Goal: Task Accomplishment & Management: Use online tool/utility

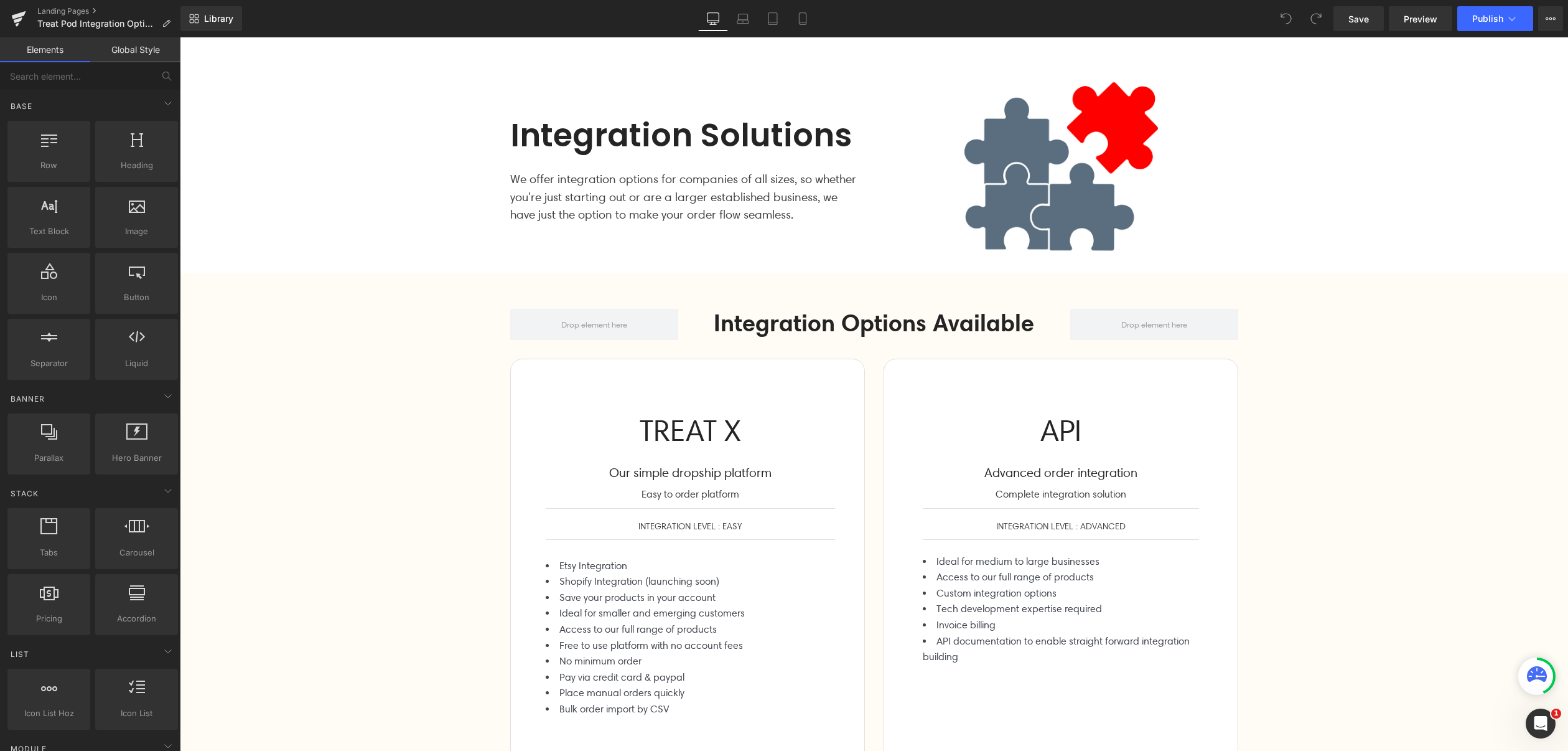
scroll to position [226, 0]
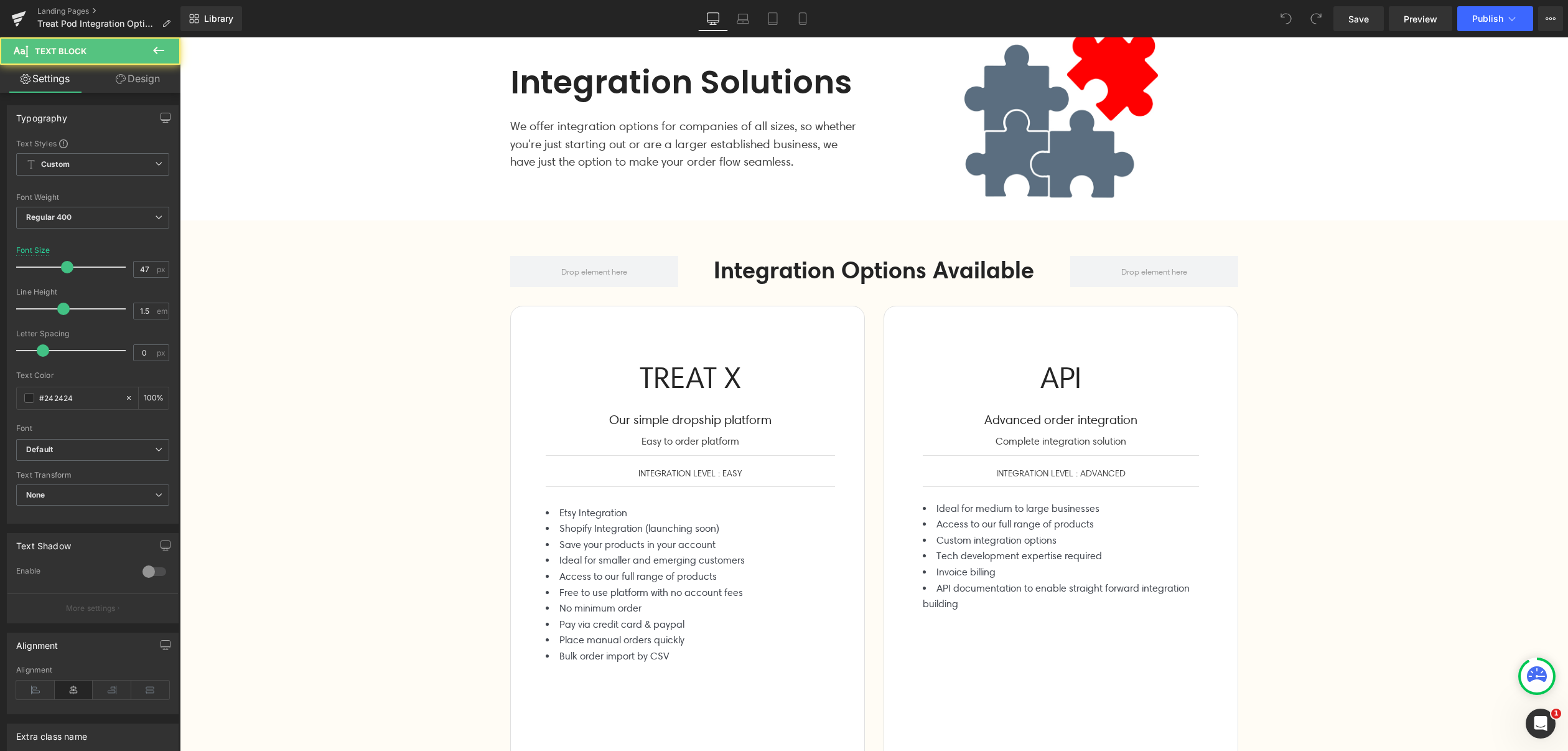
click at [663, 369] on div "TREAT X Text Block" at bounding box center [690, 372] width 289 height 56
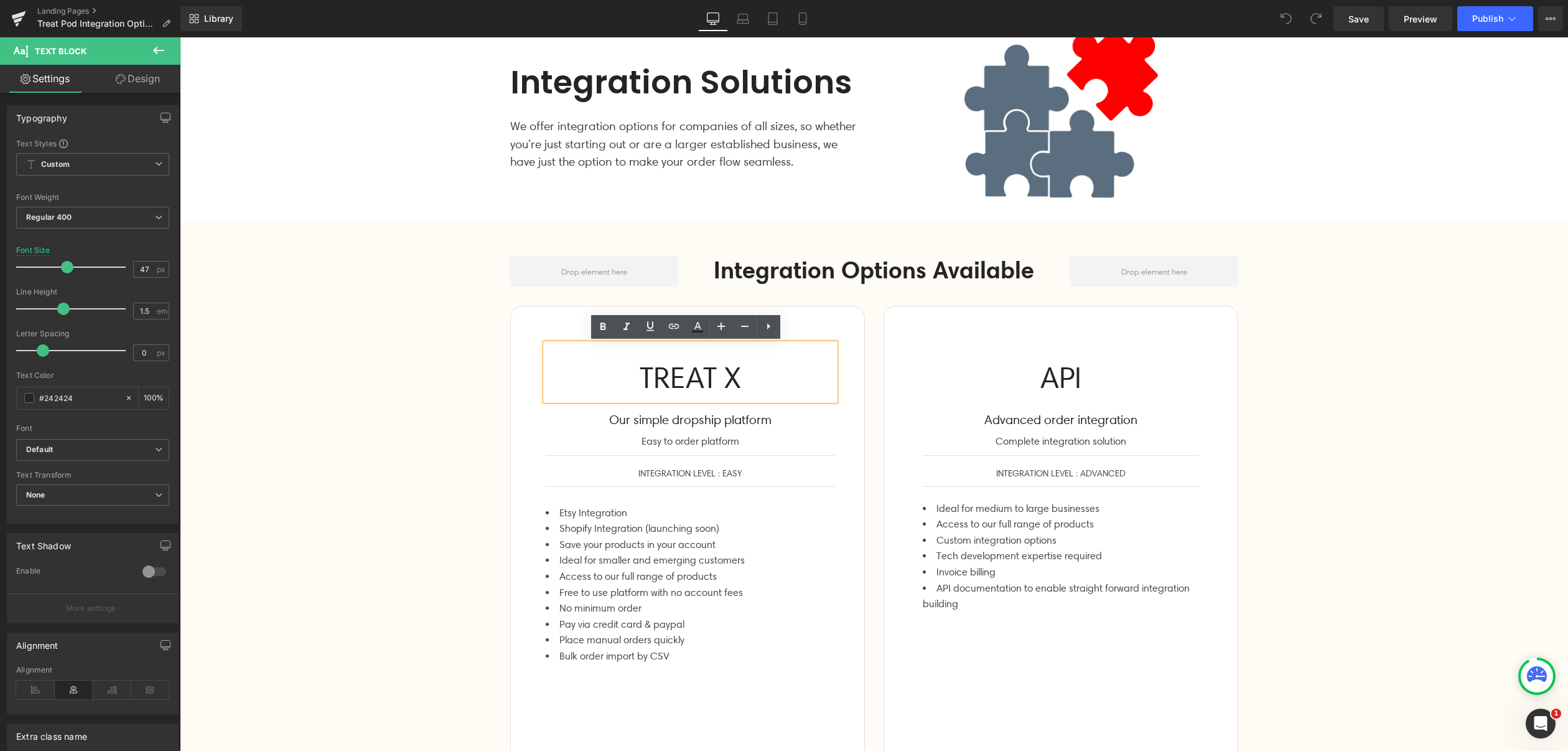
click at [473, 367] on div "Integration Options Available Heading Row TREAT X Text Block Our simple dropshi…" at bounding box center [874, 569] width 1388 height 658
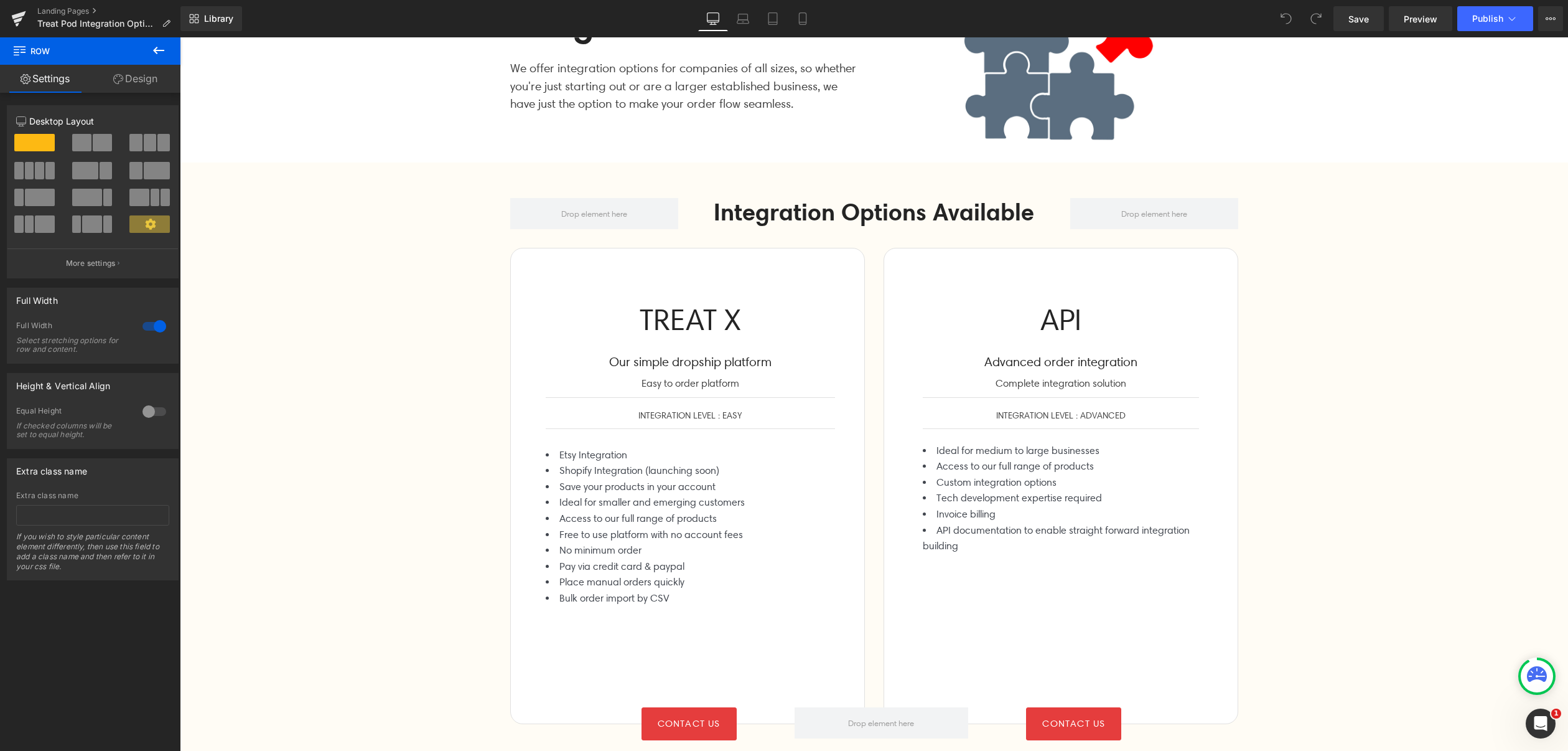
scroll to position [0, 0]
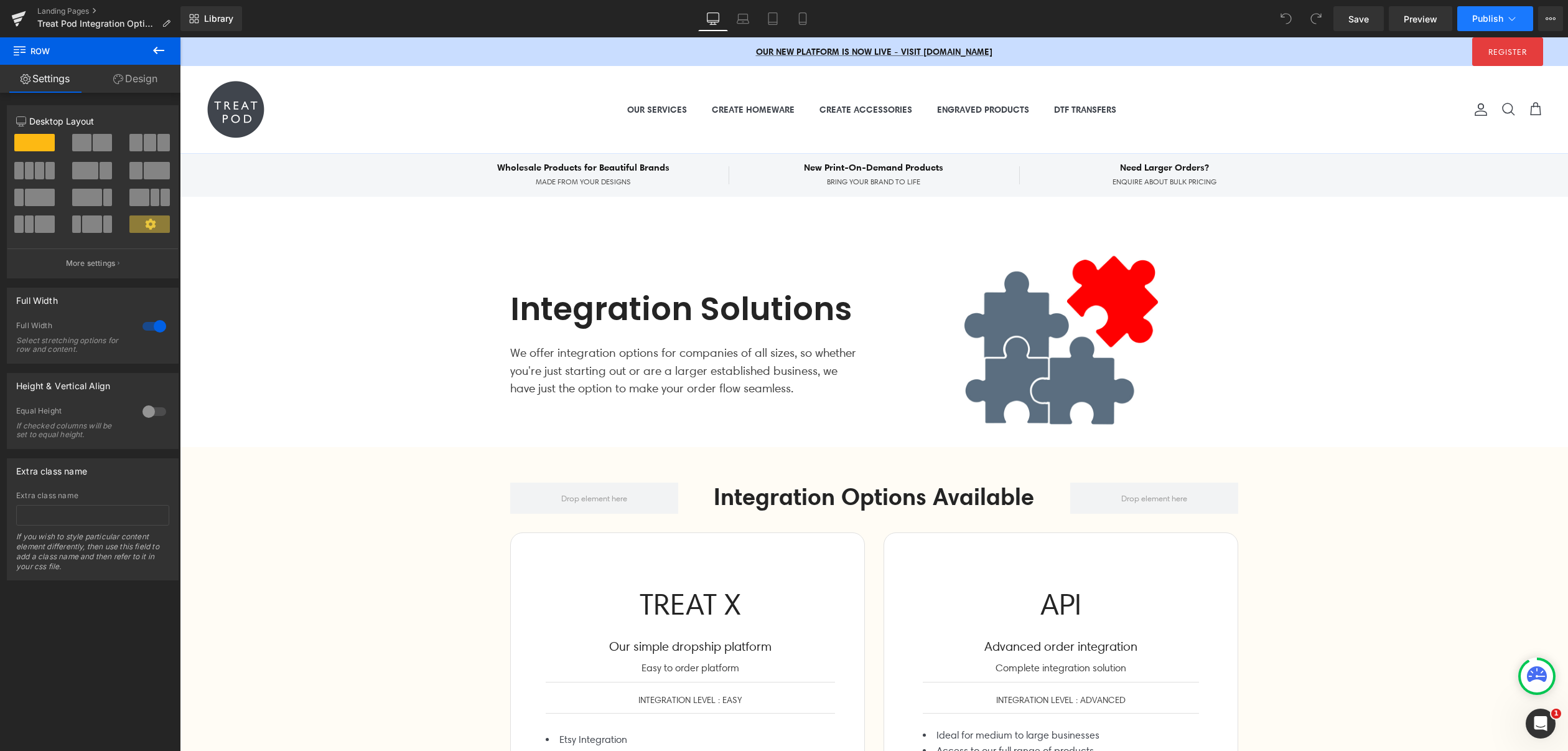
click at [1513, 16] on icon at bounding box center [1512, 19] width 13 height 13
click at [1561, 18] on button "View Live Page View with current Template Save Template to Library Schedule Pub…" at bounding box center [1551, 19] width 25 height 25
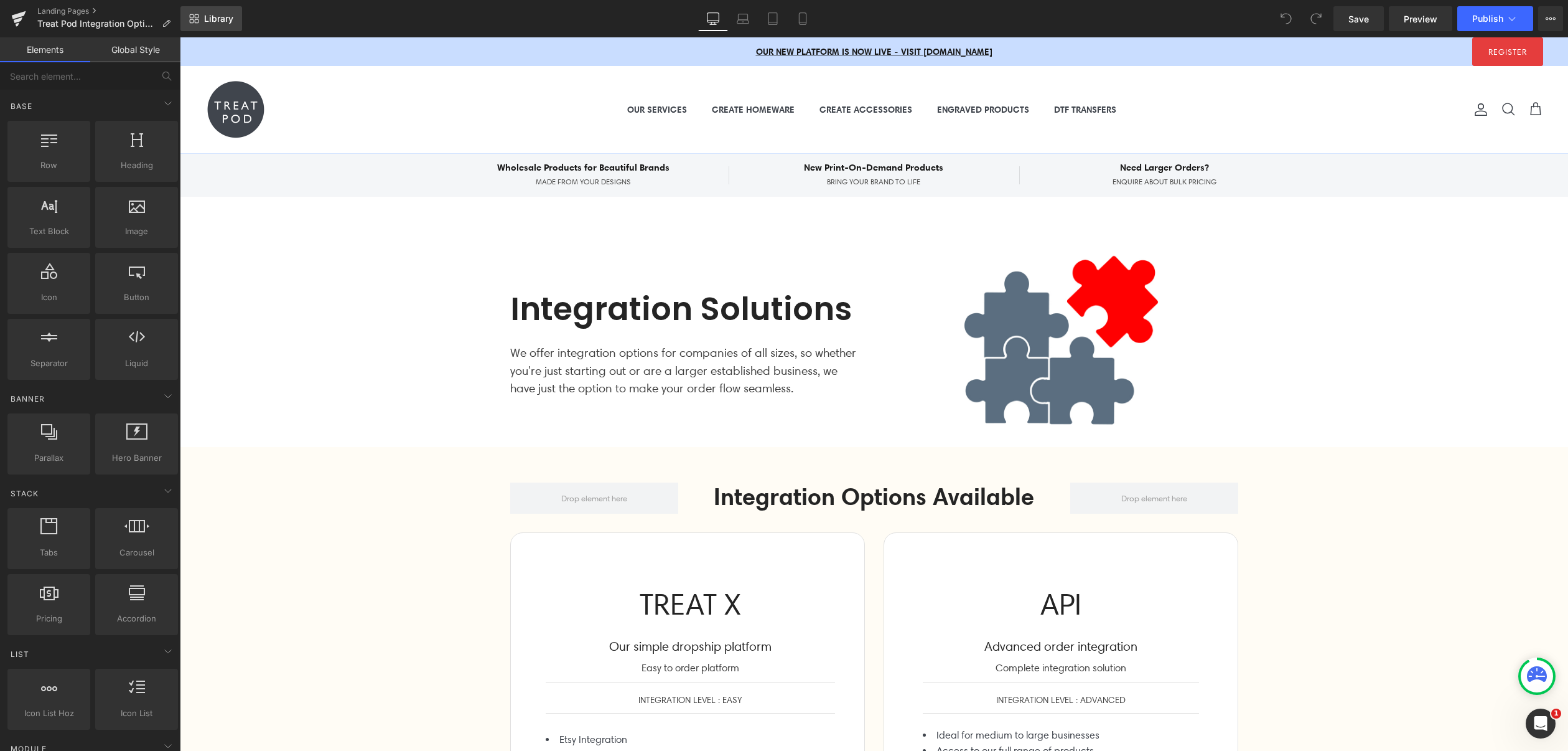
click at [208, 18] on span "Library" at bounding box center [219, 19] width 29 height 11
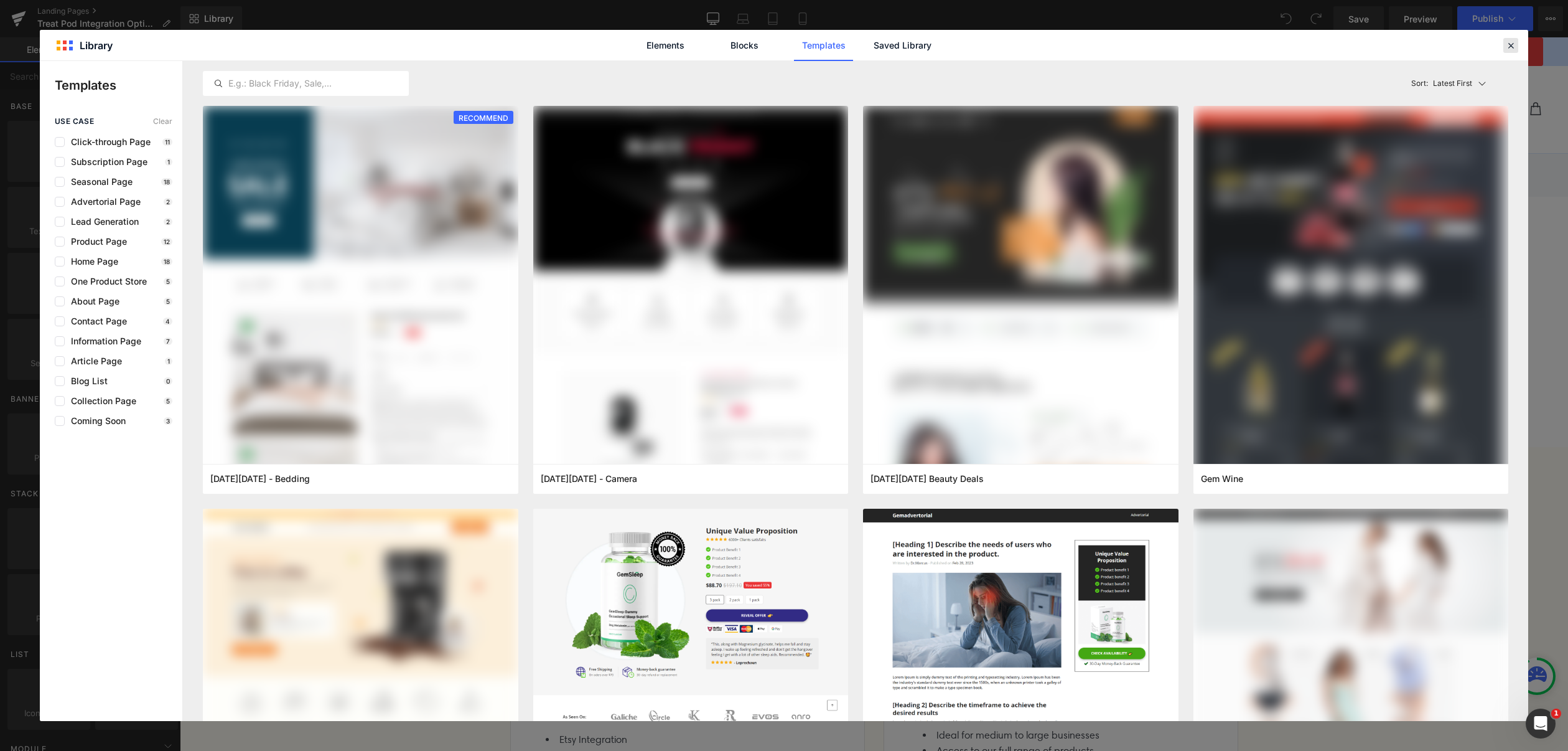
click at [1510, 45] on icon at bounding box center [1510, 45] width 11 height 11
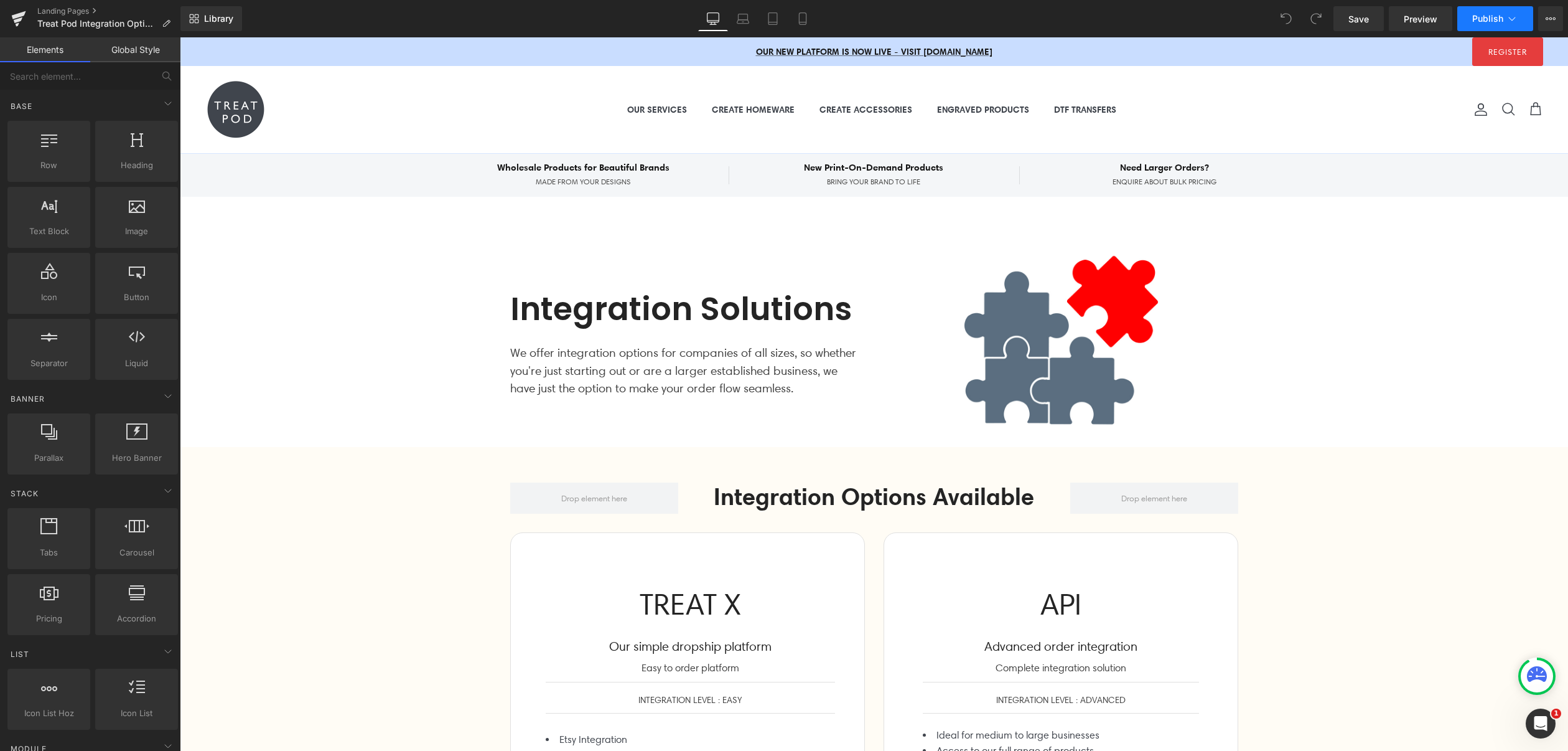
click at [1503, 22] on span "Publish" at bounding box center [1487, 19] width 31 height 10
click at [1542, 19] on button "View Live Page View with current Template Save Template to Library Schedule Pub…" at bounding box center [1551, 19] width 25 height 25
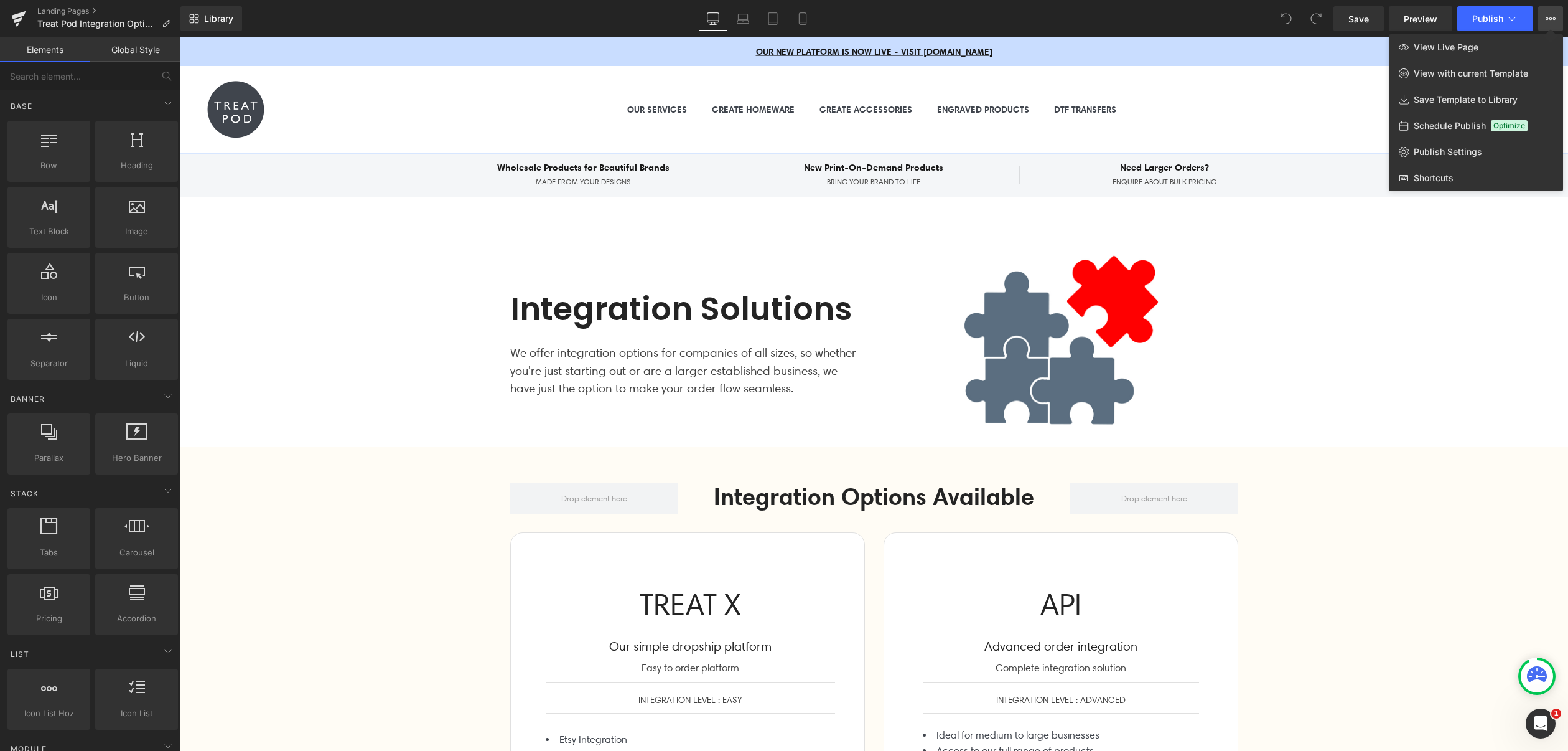
click at [1202, 12] on div "Library Desktop Desktop Laptop Tablet Mobile Save Preview Publish Scheduled Vie…" at bounding box center [874, 19] width 1388 height 25
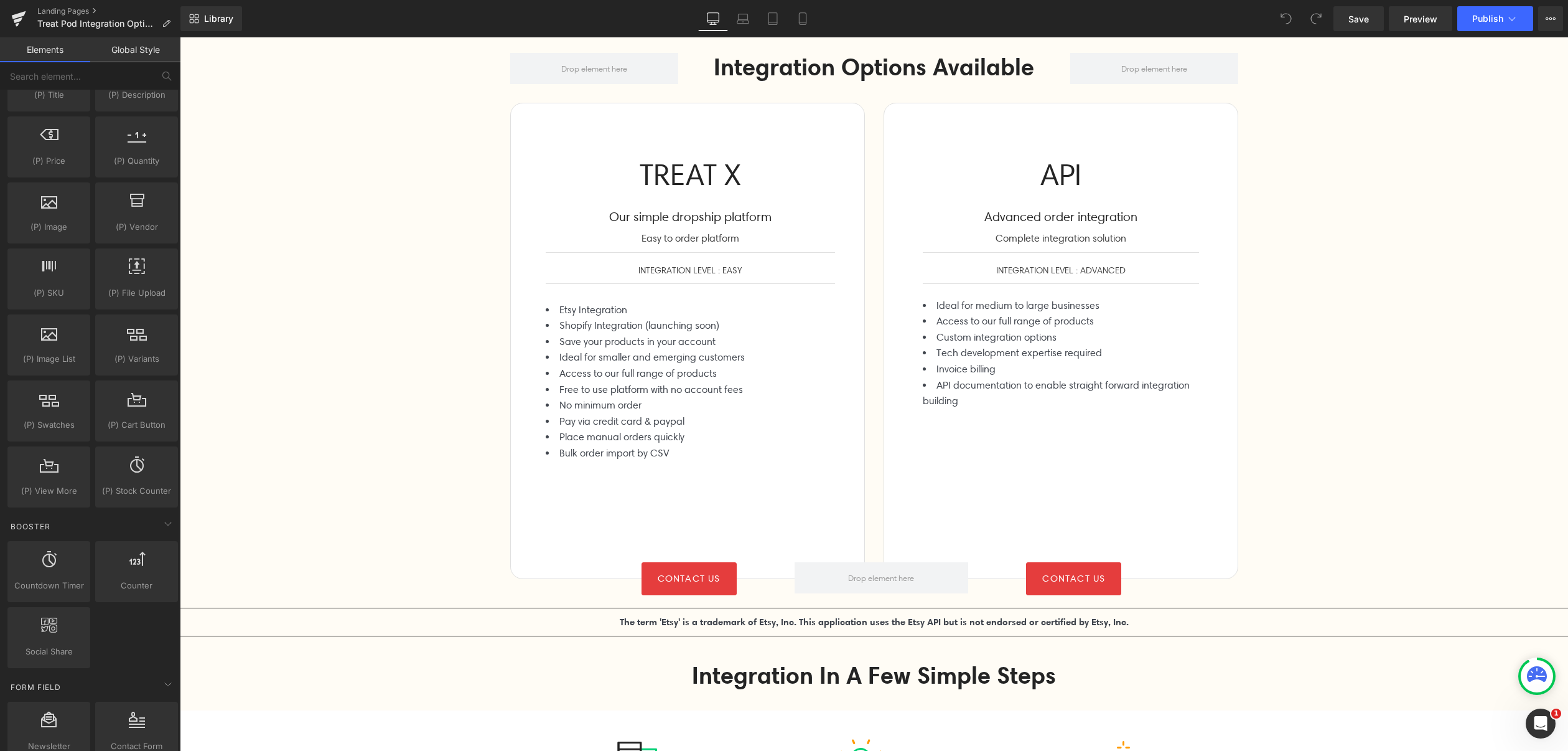
scroll to position [414, 0]
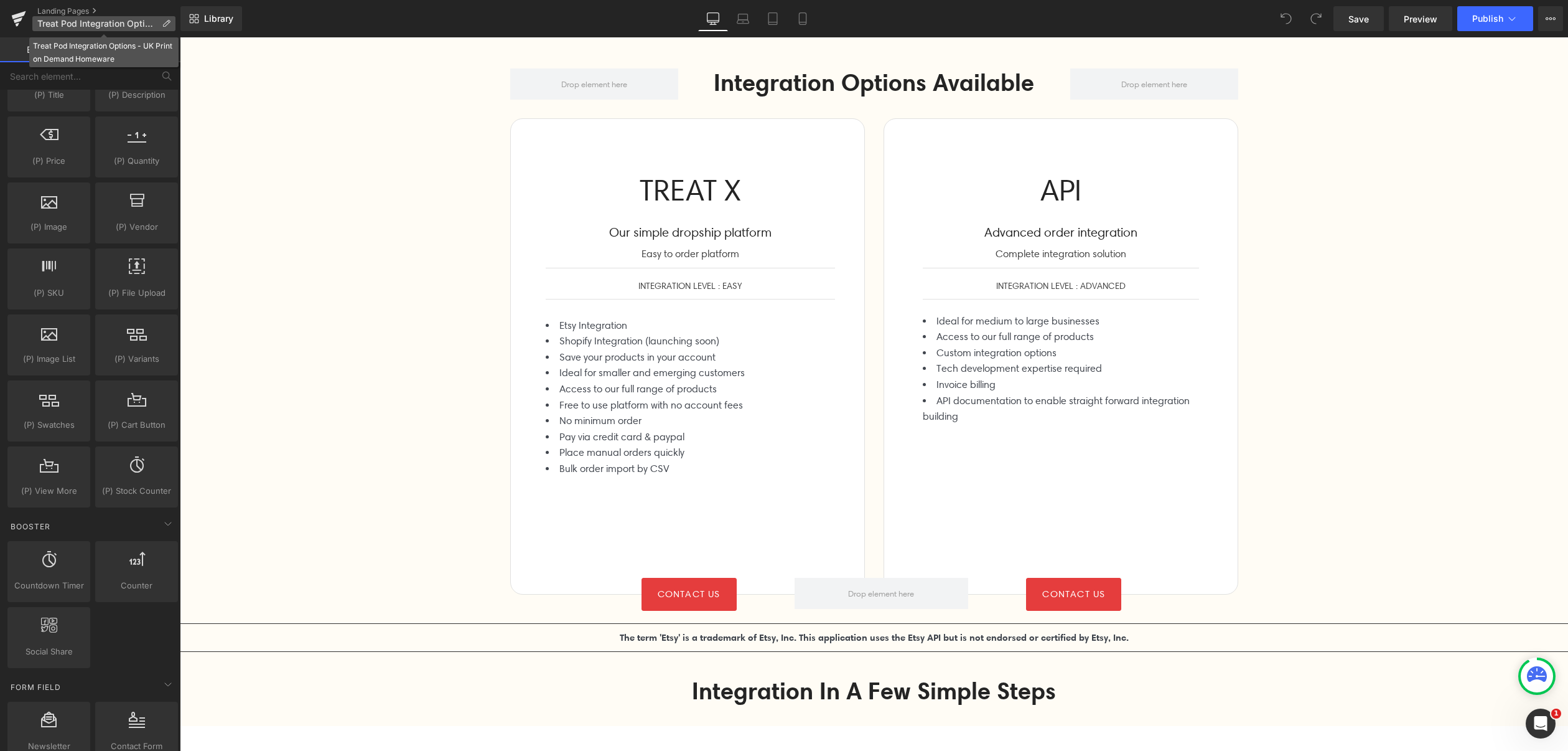
click at [121, 19] on span "Treat Pod Integration Options - UK Print on Demand Homeware" at bounding box center [97, 24] width 119 height 10
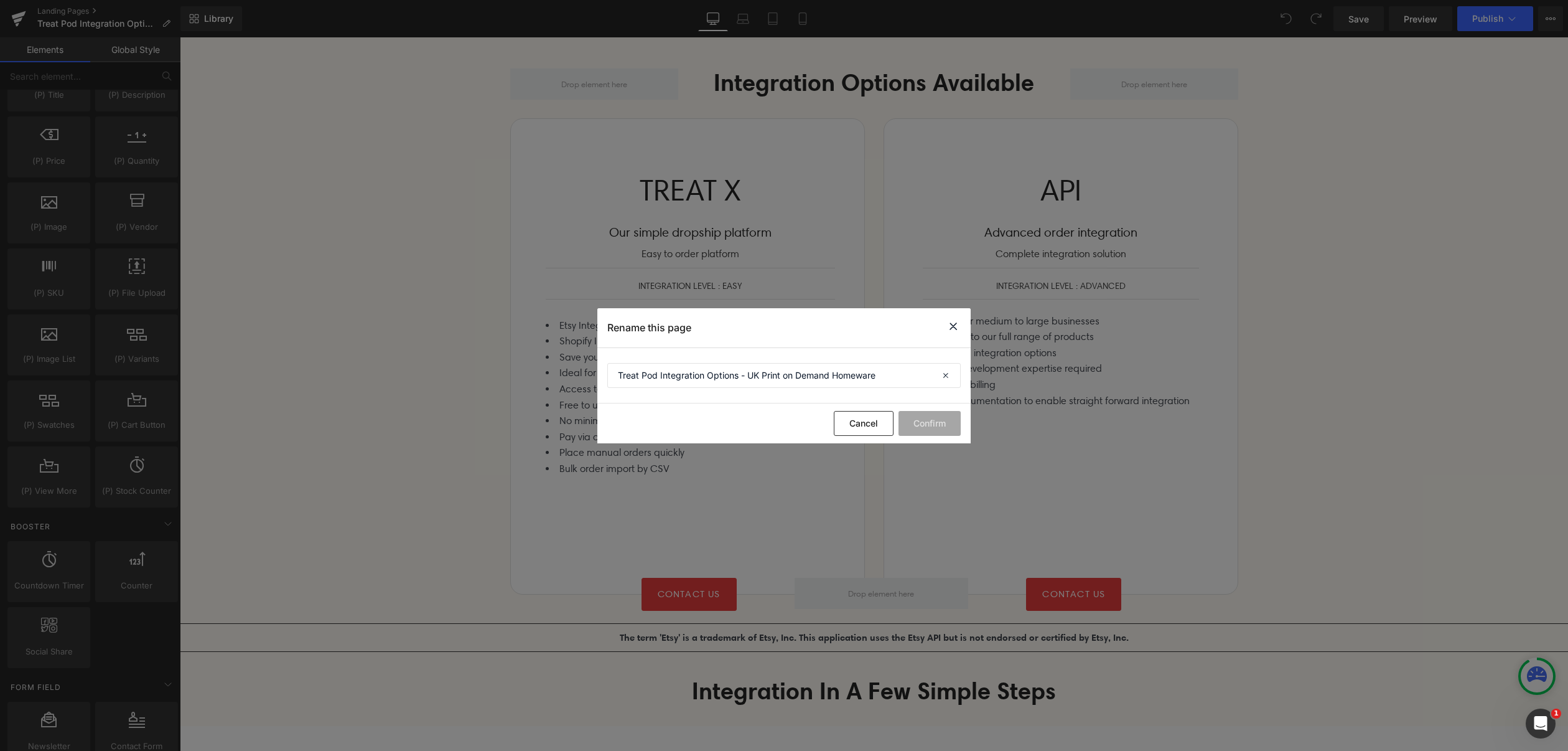
click at [0, 0] on div "Cancel Confirm" at bounding box center [0, 0] width 0 height 0
click at [848, 432] on button "Cancel" at bounding box center [863, 424] width 60 height 25
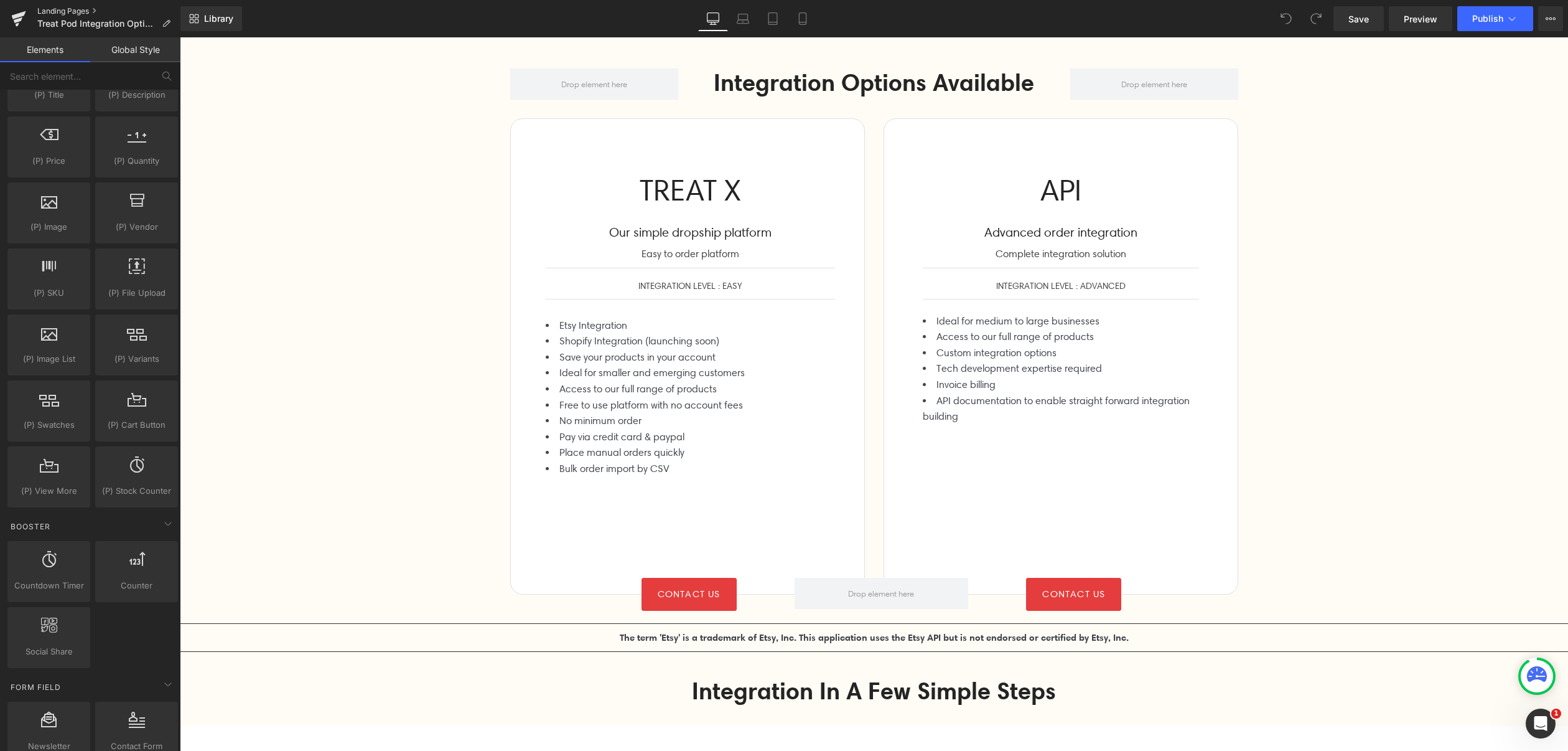
click at [74, 11] on link "Landing Pages" at bounding box center [108, 11] width 143 height 10
